Goal: Task Accomplishment & Management: Complete application form

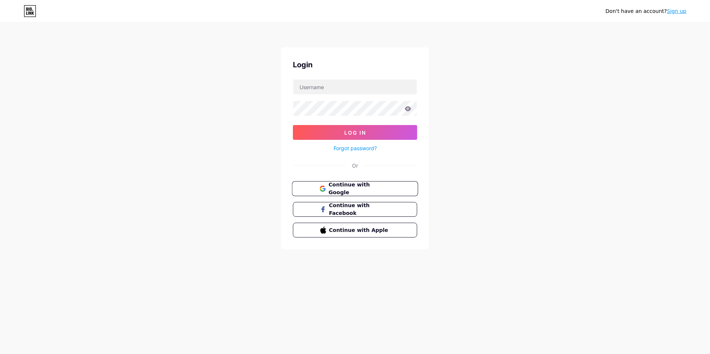
click at [331, 183] on button "Continue with Google" at bounding box center [355, 188] width 126 height 15
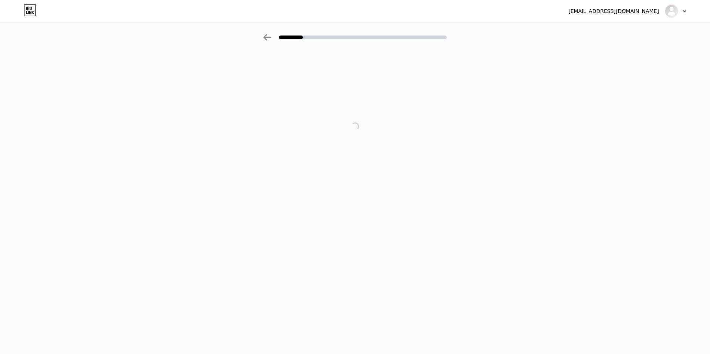
click at [173, 83] on div at bounding box center [355, 127] width 710 height 148
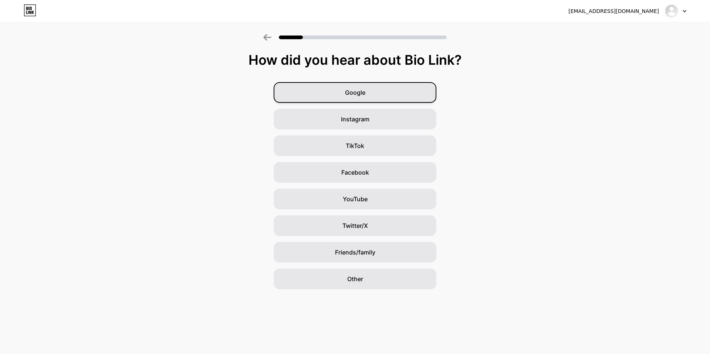
click at [363, 93] on span "Google" at bounding box center [355, 92] width 20 height 9
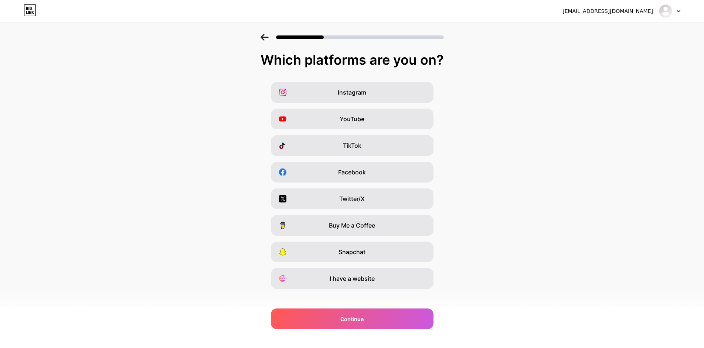
click at [675, 12] on div at bounding box center [669, 10] width 21 height 13
click at [562, 80] on div "Which platforms are you on? Instagram YouTube TikTok Facebook Twitter/X Buy Me …" at bounding box center [352, 171] width 704 height 237
click at [345, 96] on span "Instagram" at bounding box center [352, 92] width 28 height 9
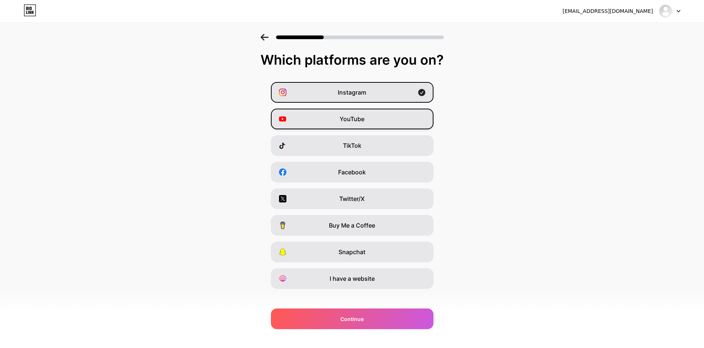
click at [341, 126] on div "YouTube" at bounding box center [352, 119] width 163 height 21
click at [339, 156] on div "Instagram YouTube TikTok Facebook Twitter/X Buy Me a Coffee Snapchat I have a w…" at bounding box center [352, 185] width 697 height 207
click at [359, 122] on span "YouTube" at bounding box center [352, 119] width 25 height 9
click at [364, 96] on span "Instagram" at bounding box center [352, 92] width 28 height 9
click at [332, 95] on div "Instagram" at bounding box center [352, 92] width 163 height 21
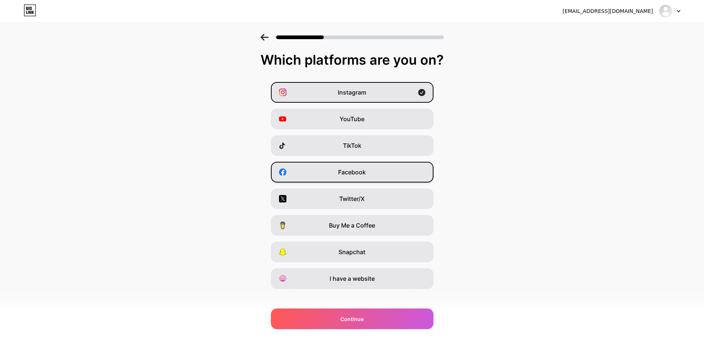
click at [321, 165] on div "Facebook" at bounding box center [352, 172] width 163 height 21
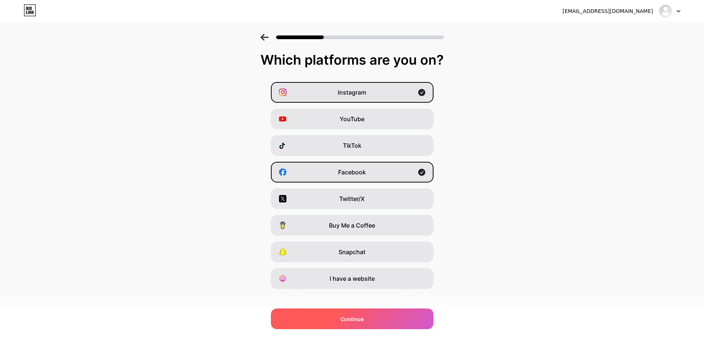
click at [324, 312] on div "Continue" at bounding box center [352, 319] width 163 height 21
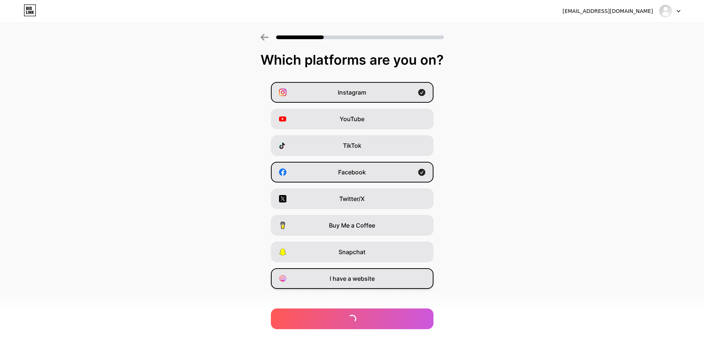
click at [346, 285] on div "I have a website" at bounding box center [352, 278] width 163 height 21
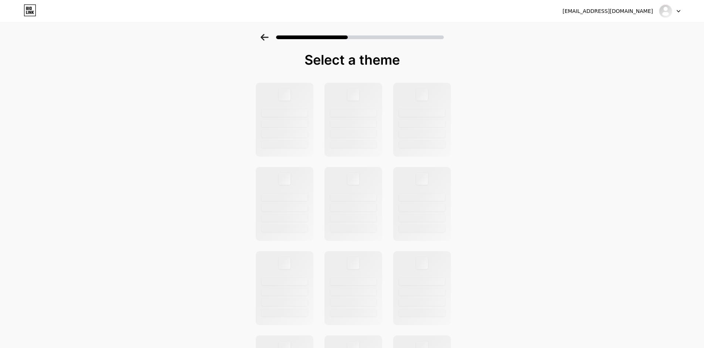
click at [272, 35] on div at bounding box center [352, 37] width 183 height 7
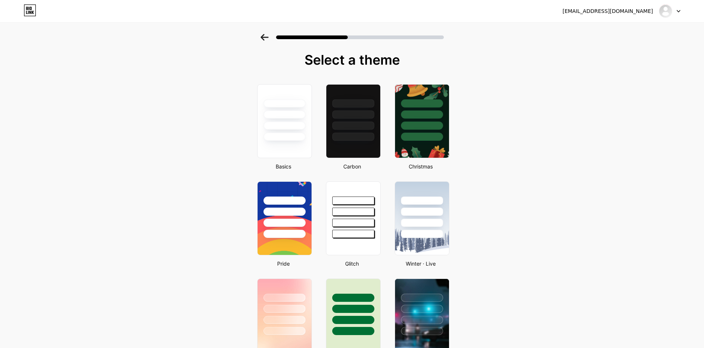
click at [268, 37] on icon at bounding box center [265, 37] width 8 height 7
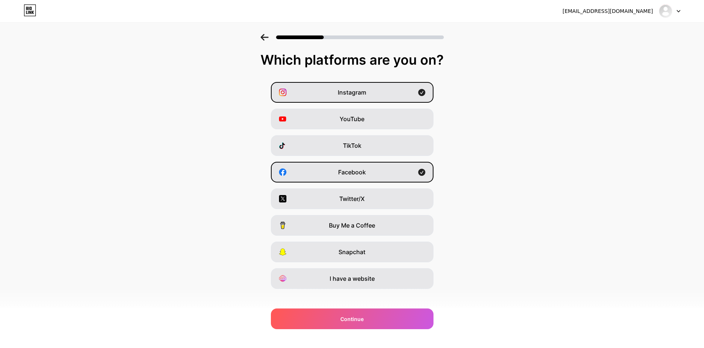
click at [371, 266] on div "Instagram YouTube TikTok Facebook Twitter/X Buy Me a Coffee Snapchat I have a w…" at bounding box center [352, 185] width 697 height 207
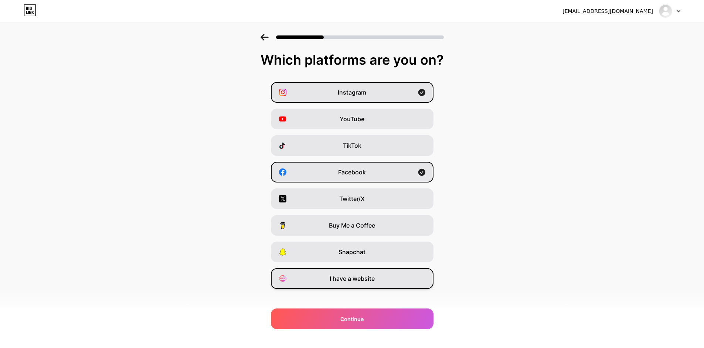
click at [370, 274] on div "I have a website" at bounding box center [352, 278] width 163 height 21
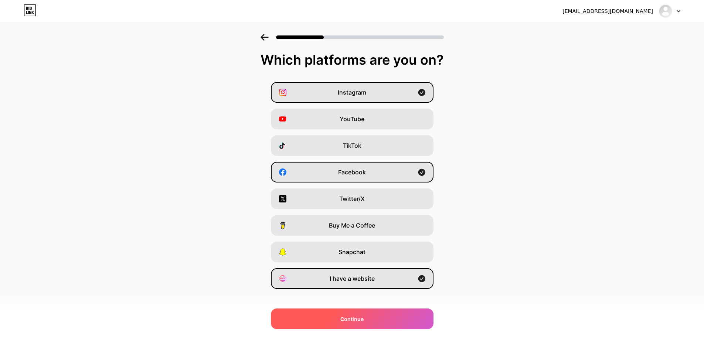
click at [361, 312] on div "Continue" at bounding box center [352, 319] width 163 height 21
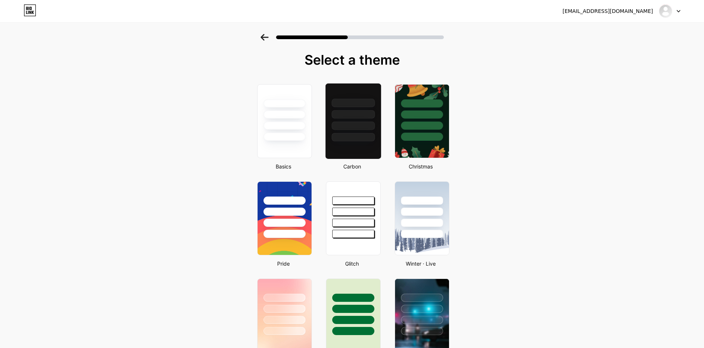
click at [348, 119] on div at bounding box center [352, 113] width 55 height 58
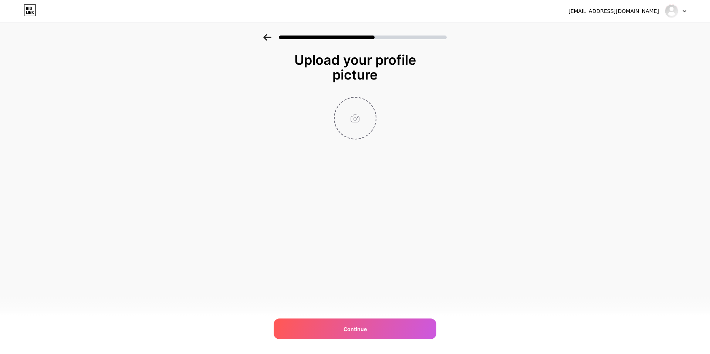
click at [360, 118] on input "file" at bounding box center [355, 118] width 41 height 41
click at [335, 338] on div "Continue" at bounding box center [355, 328] width 163 height 21
click at [361, 134] on input "file" at bounding box center [355, 118] width 41 height 41
click at [367, 120] on input "file" at bounding box center [355, 118] width 41 height 41
type input "C:\fakepath\logo.jpg"
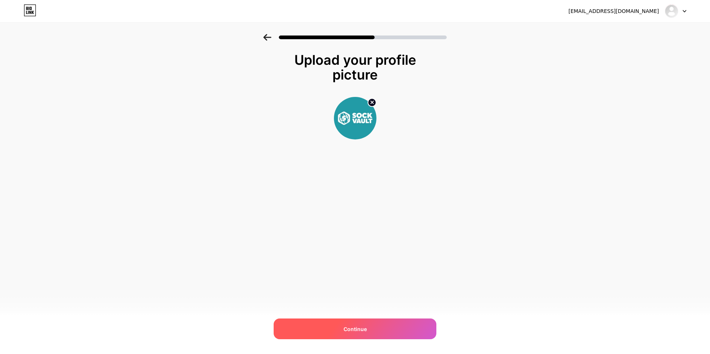
click at [357, 329] on span "Continue" at bounding box center [355, 329] width 23 height 8
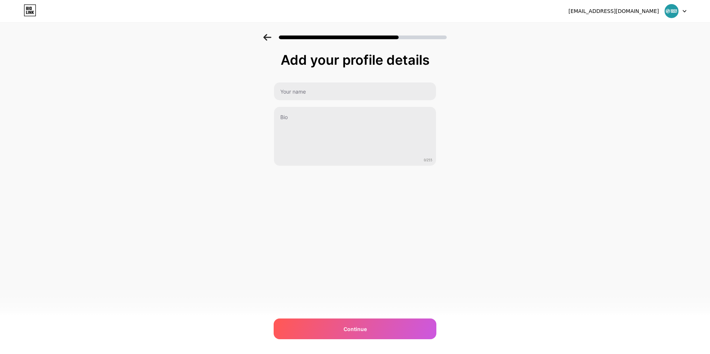
click at [340, 102] on div "0/255" at bounding box center [355, 124] width 163 height 84
click at [340, 81] on div "Add your profile details 0/255 Continue Error" at bounding box center [355, 110] width 163 height 114
click at [334, 94] on input "text" at bounding box center [355, 91] width 162 height 18
type input "Sock Vault"
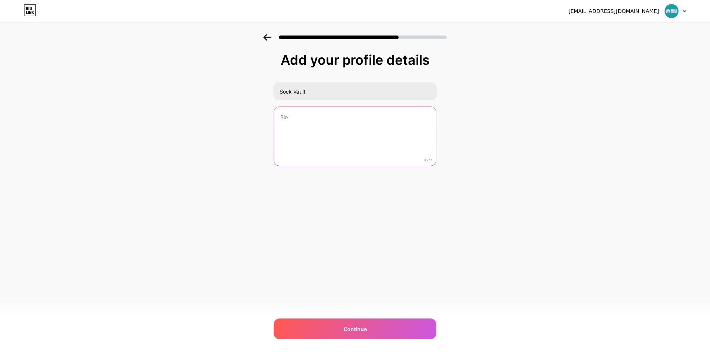
click at [301, 124] on textarea at bounding box center [355, 137] width 162 height 60
drag, startPoint x: 425, startPoint y: 163, endPoint x: 436, endPoint y: 163, distance: 10.7
click at [436, 163] on textarea at bounding box center [354, 136] width 163 height 60
click at [298, 133] on textarea at bounding box center [354, 136] width 163 height 60
paste textarea "At Sock Vault, we believe socks shouldn't be boring. Based in the UK, our missi…"
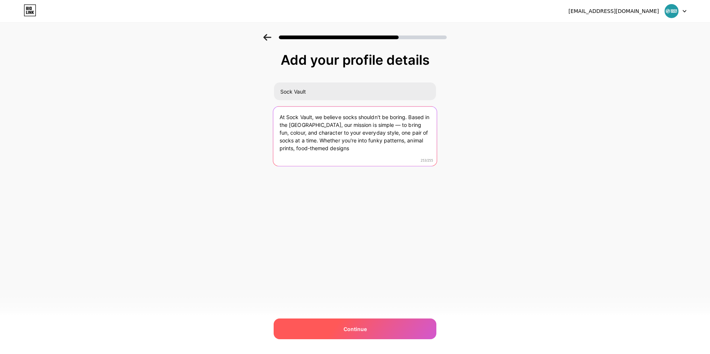
type textarea "At Sock Vault, we believe socks shouldn't be boring. Based in the UK, our missi…"
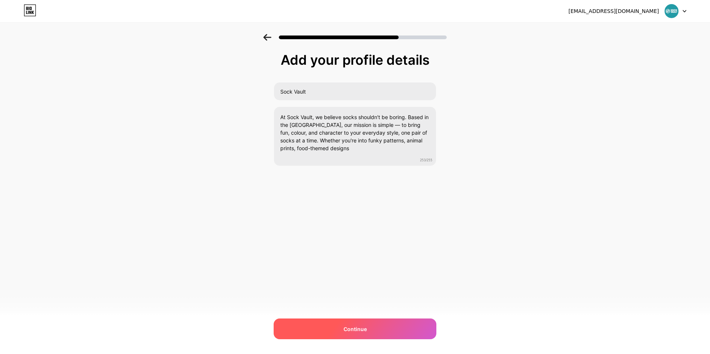
click at [337, 328] on div "Continue" at bounding box center [355, 328] width 163 height 21
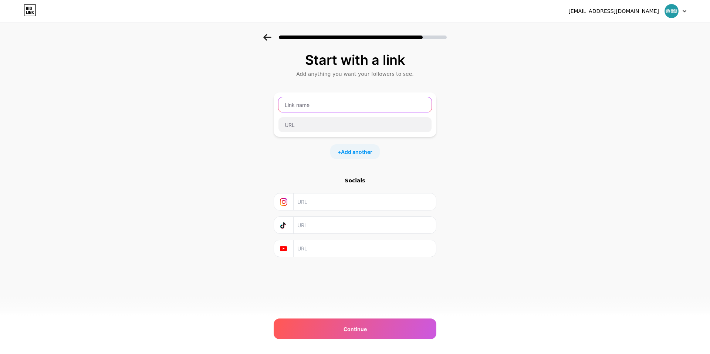
click at [333, 106] on input "text" at bounding box center [354, 104] width 153 height 15
type input "Website"
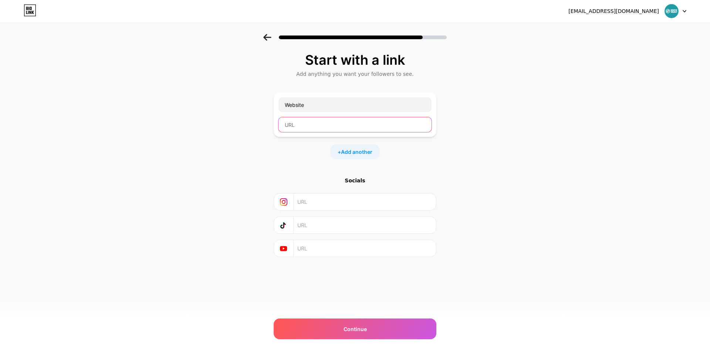
click at [327, 129] on input "text" at bounding box center [354, 124] width 153 height 15
paste input "https://sockvault.co.uk/"
type input "https://sockvault.co.uk/"
click at [305, 213] on div "Socials" at bounding box center [355, 217] width 163 height 80
click at [308, 208] on input "text" at bounding box center [364, 201] width 134 height 17
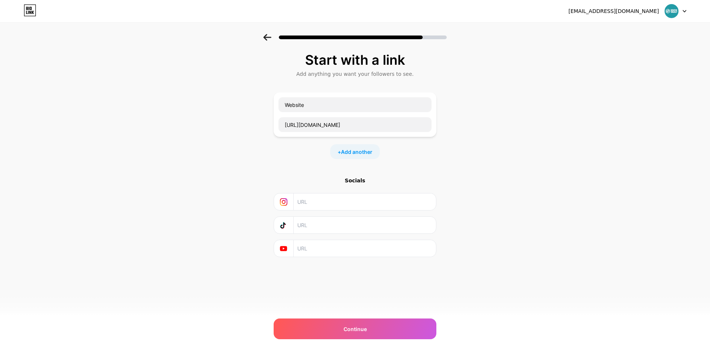
paste input "https://www.instagram.com/sockvault/"
type input "https://www.instagram.com/sockvault/"
click at [344, 147] on div "+ Add another" at bounding box center [355, 151] width 50 height 15
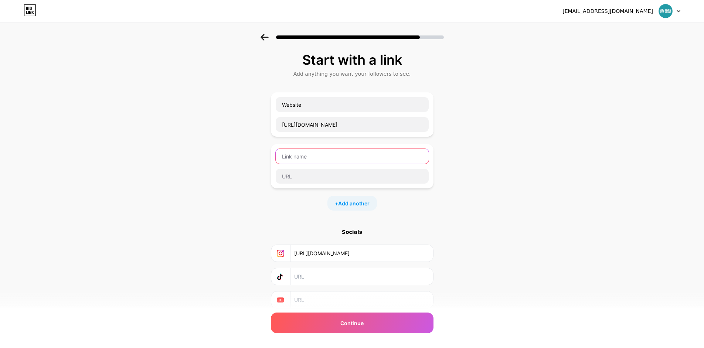
click at [298, 163] on input "text" at bounding box center [352, 156] width 153 height 15
click at [294, 158] on input "Facbook" at bounding box center [352, 156] width 153 height 15
type input "Facebook"
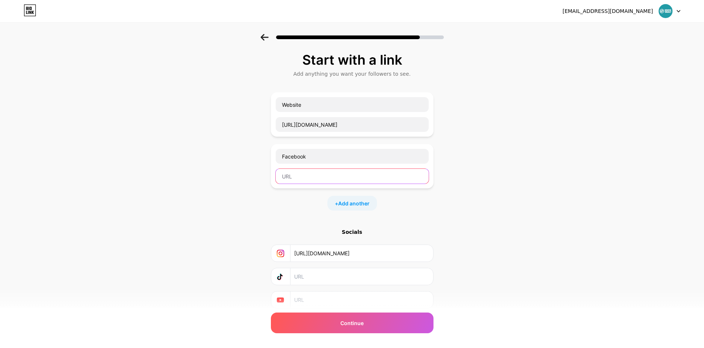
click at [302, 176] on input "text" at bounding box center [352, 176] width 153 height 15
paste input "http://facebook.com/sockvault"
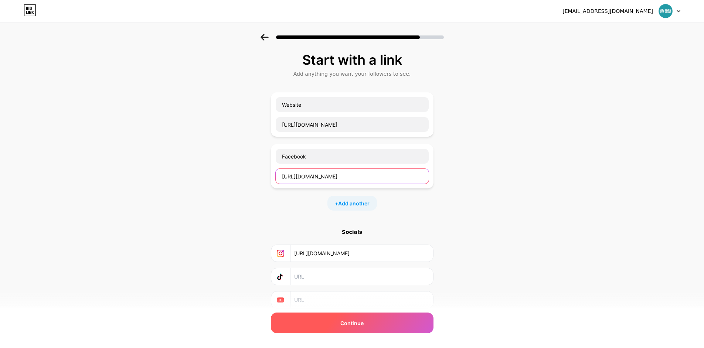
type input "http://facebook.com/sockvault"
click at [344, 319] on span "Continue" at bounding box center [352, 323] width 23 height 8
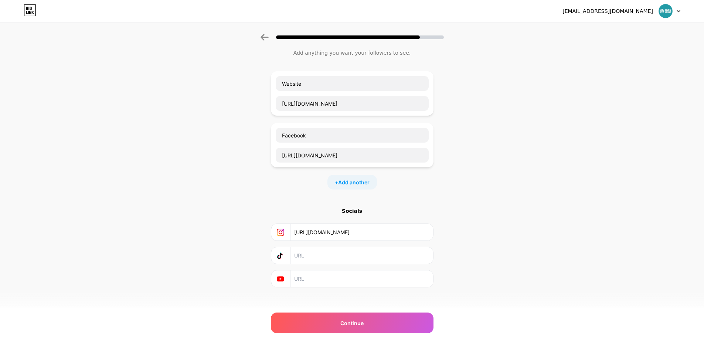
scroll to position [1, 0]
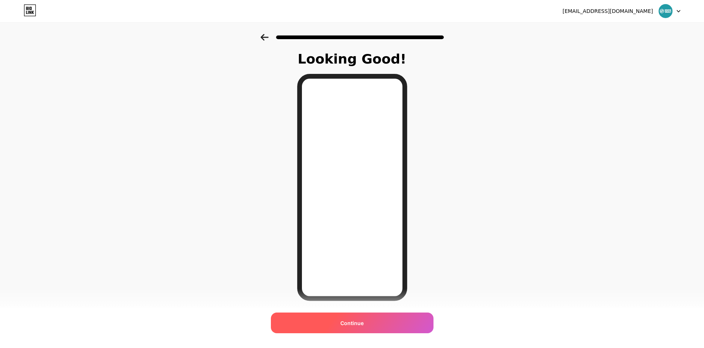
click at [348, 321] on span "Continue" at bounding box center [352, 323] width 23 height 8
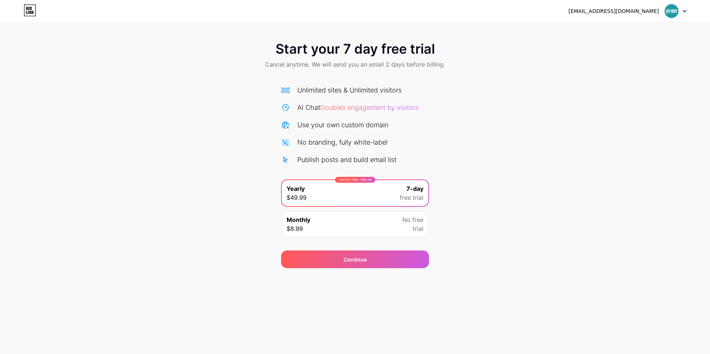
click at [681, 9] on div at bounding box center [675, 10] width 21 height 13
click at [632, 10] on div "[EMAIL_ADDRESS][DOMAIN_NAME]" at bounding box center [613, 11] width 91 height 8
click at [676, 12] on img at bounding box center [672, 11] width 14 height 14
click at [341, 226] on div "Monthly $8.99 No free trial" at bounding box center [355, 224] width 146 height 26
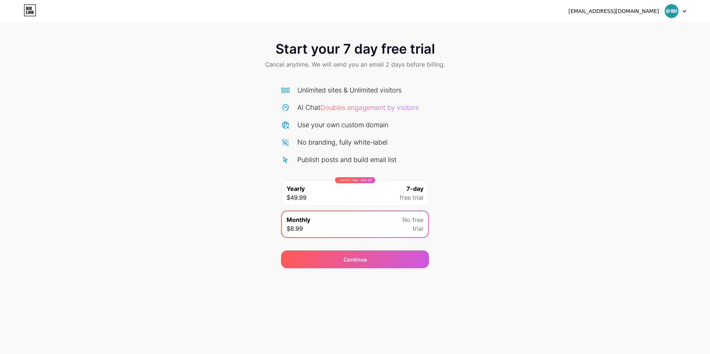
click at [356, 203] on div "LIMITED TIME : 50% off Yearly $49.99 7-day free trial" at bounding box center [355, 193] width 146 height 26
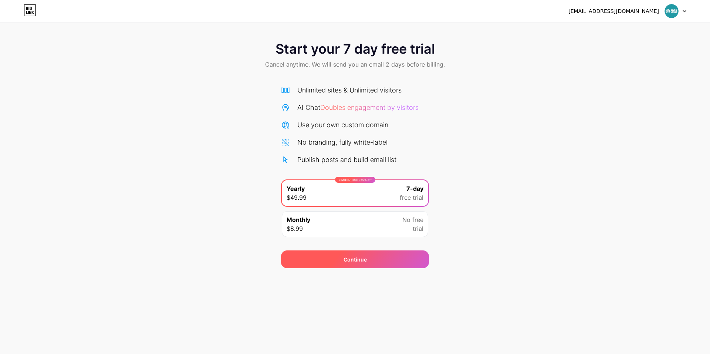
click at [357, 267] on div "Continue" at bounding box center [355, 259] width 148 height 18
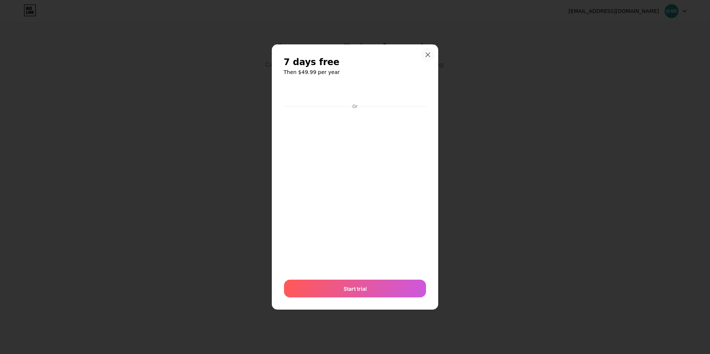
click at [426, 49] on div at bounding box center [427, 54] width 13 height 13
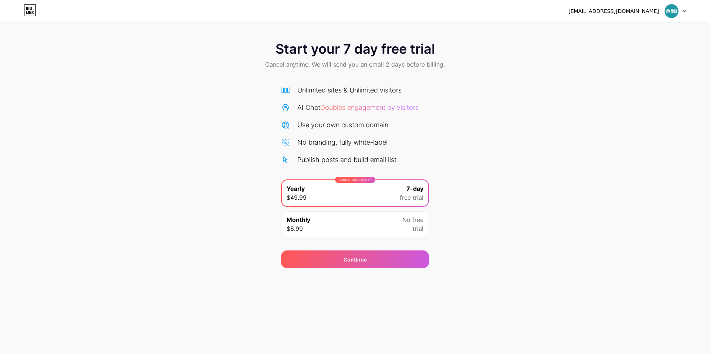
click at [685, 11] on icon at bounding box center [684, 11] width 3 height 2
drag, startPoint x: 607, startPoint y: 9, endPoint x: 631, endPoint y: 13, distance: 24.1
click at [631, 13] on div "sockvalut@gmail.com Logout" at bounding box center [355, 10] width 710 height 13
copy div "sockvalut"
drag, startPoint x: 258, startPoint y: 63, endPoint x: 460, endPoint y: 65, distance: 201.9
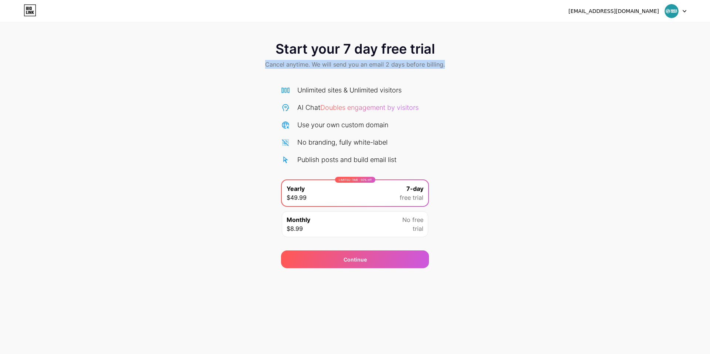
click at [460, 65] on div "Start your 7 day free trial Cancel anytime. We will send you an email 2 days be…" at bounding box center [355, 56] width 710 height 44
click at [462, 94] on div "Start your 7 day free trial Cancel anytime. We will send you an email 2 days be…" at bounding box center [355, 151] width 710 height 234
click at [35, 5] on icon at bounding box center [29, 10] width 11 height 11
click at [683, 15] on div at bounding box center [675, 10] width 21 height 13
click at [612, 32] on li "Logout" at bounding box center [640, 30] width 92 height 20
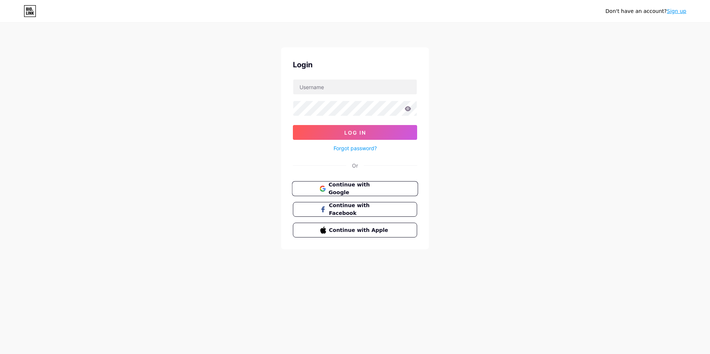
click at [340, 184] on span "Continue with Google" at bounding box center [359, 189] width 62 height 16
